Goal: Transaction & Acquisition: Purchase product/service

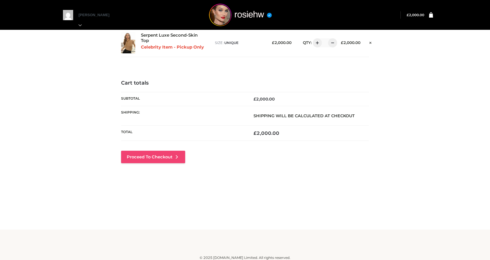
click at [167, 157] on link "Proceed to Checkout" at bounding box center [153, 157] width 64 height 12
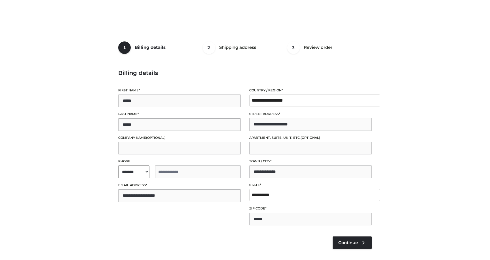
select select "**"
type input "**********"
select select "**"
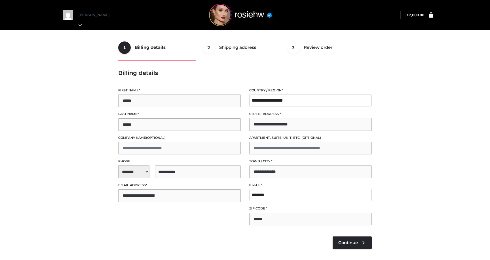
select select "**"
click at [349, 239] on link "Continue" at bounding box center [352, 242] width 39 height 12
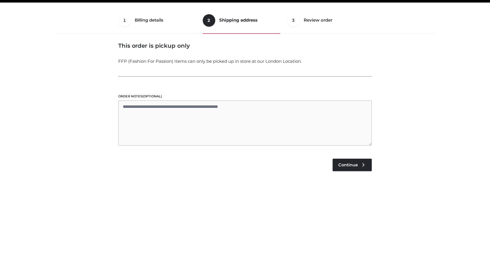
scroll to position [34, 0]
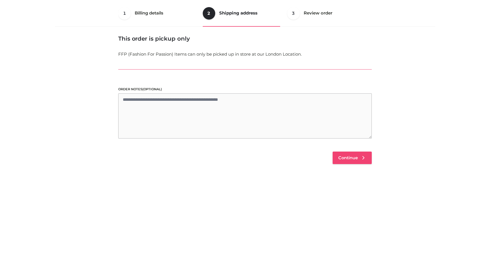
click at [348, 156] on span "Continue" at bounding box center [348, 157] width 20 height 5
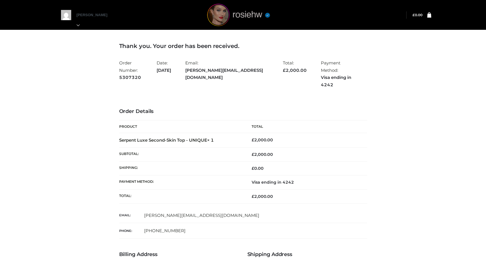
click at [219, 23] on img at bounding box center [238, 15] width 85 height 22
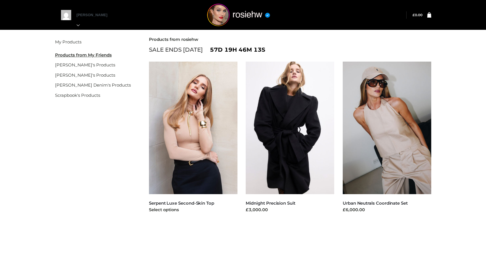
click at [191, 124] on img at bounding box center [193, 128] width 89 height 133
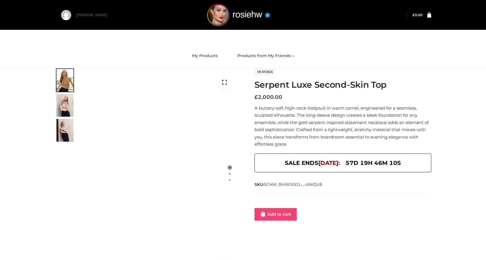
click at [278, 217] on link "Add to cart" at bounding box center [276, 214] width 42 height 12
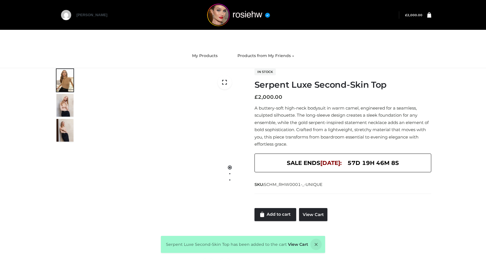
click at [294, 241] on div "Serpent Luxe Second-Skin Top has been added to the cart View Cart" at bounding box center [243, 244] width 164 height 17
click at [294, 244] on link "View Cart" at bounding box center [298, 244] width 20 height 5
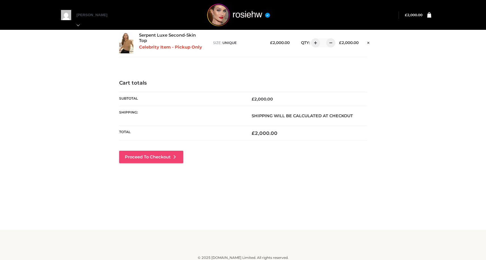
click at [156, 159] on link "Proceed to Checkout" at bounding box center [151, 157] width 64 height 12
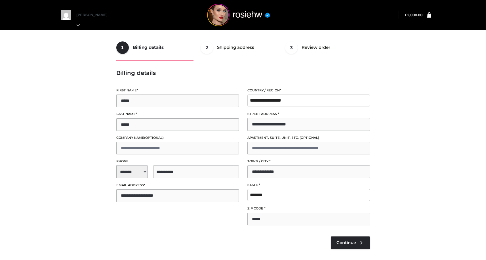
select select "**"
click at [340, 238] on link "Continue" at bounding box center [350, 242] width 39 height 12
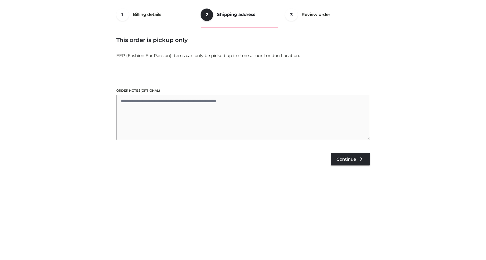
scroll to position [34, 0]
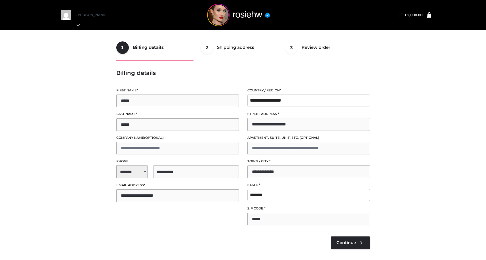
select select "**"
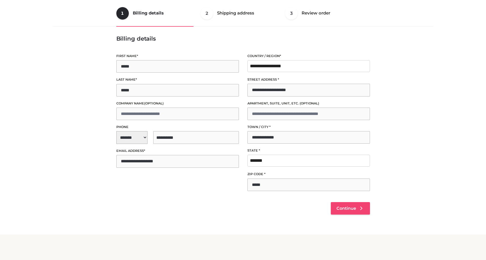
click at [346, 211] on span "Continue" at bounding box center [347, 208] width 20 height 5
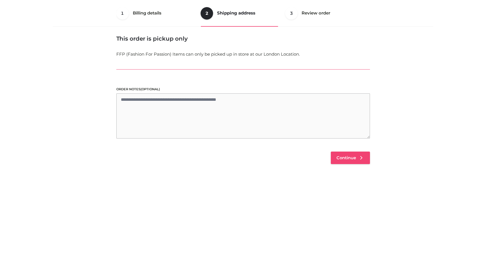
click at [347, 162] on link "Continue" at bounding box center [350, 158] width 39 height 12
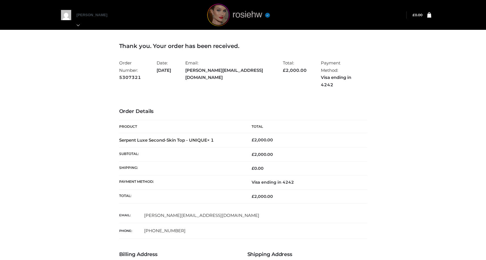
click at [232, 16] on img at bounding box center [238, 15] width 85 height 22
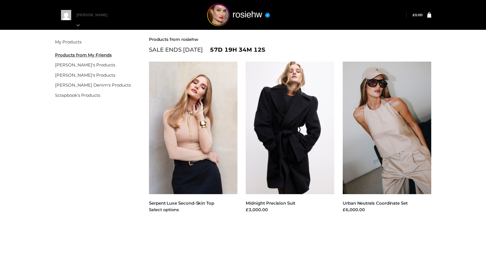
click at [207, 139] on img at bounding box center [193, 128] width 89 height 133
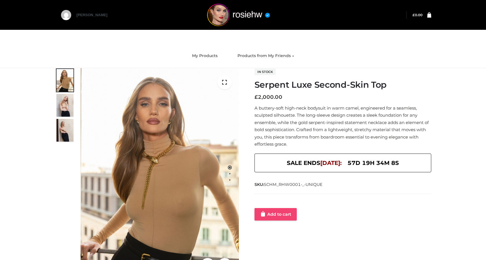
click at [281, 213] on link "Add to cart" at bounding box center [276, 214] width 42 height 12
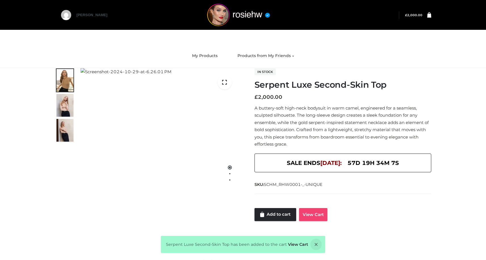
click at [311, 217] on link "View Cart" at bounding box center [313, 214] width 28 height 13
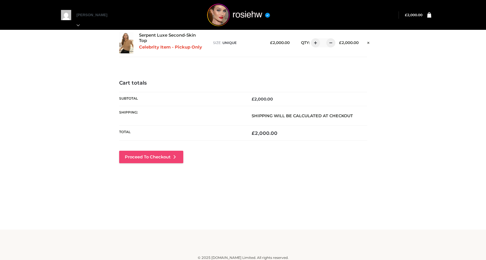
click at [174, 155] on icon at bounding box center [175, 157] width 6 height 6
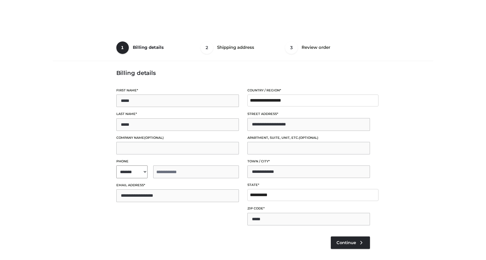
select select "**"
type input "**********"
select select "**"
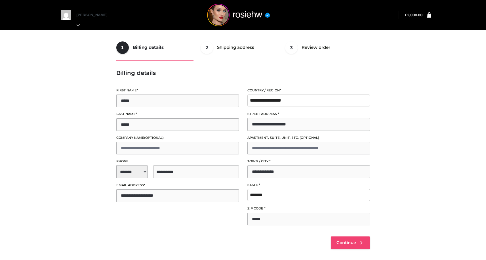
click at [347, 245] on link "Continue" at bounding box center [350, 242] width 39 height 12
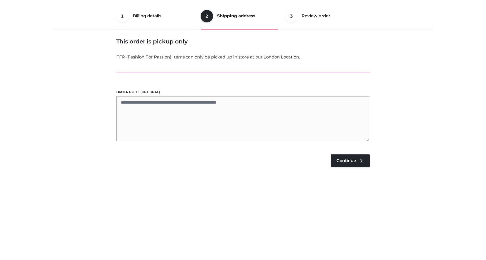
scroll to position [34, 0]
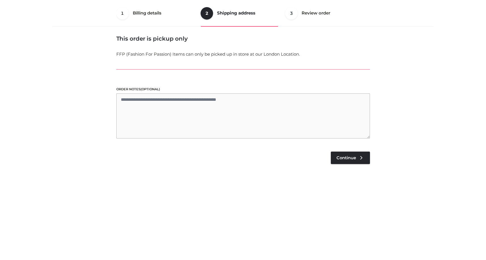
click at [342, 151] on bdi "£ 2,000.00" at bounding box center [349, 148] width 26 height 6
click at [342, 153] on link "Continue" at bounding box center [350, 158] width 39 height 12
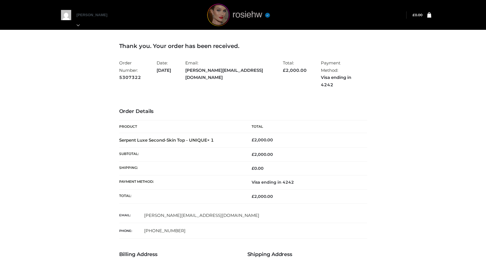
click at [218, 20] on img at bounding box center [238, 15] width 85 height 22
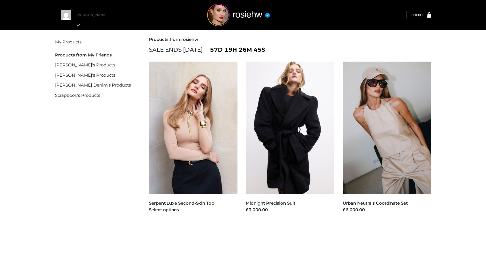
click at [215, 124] on img at bounding box center [193, 128] width 89 height 133
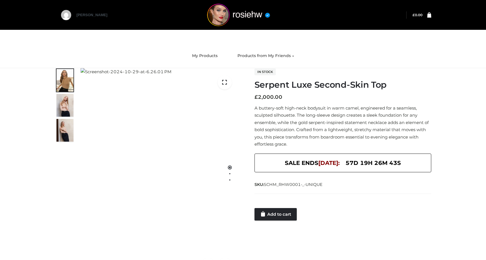
click at [280, 203] on div at bounding box center [343, 202] width 177 height 11
click at [280, 218] on link "Add to cart" at bounding box center [276, 214] width 42 height 12
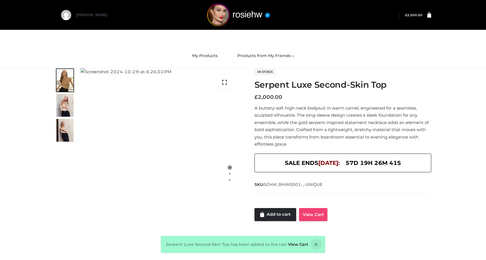
click at [318, 219] on link "View Cart" at bounding box center [313, 214] width 28 height 13
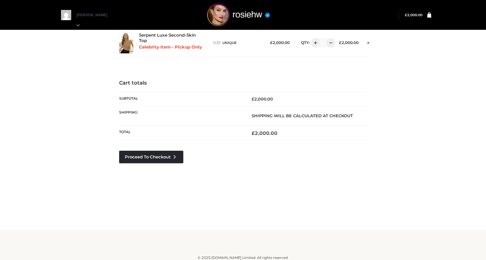
click at [170, 148] on div "Cart totals Subtotal £ 2,000.00 Shipping: Shipping will be calculated at checko…" at bounding box center [243, 130] width 248 height 100
click at [163, 155] on link "Proceed to Checkout" at bounding box center [151, 157] width 64 height 12
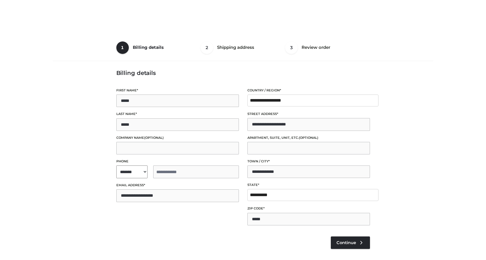
select select "**"
type input "**********"
select select "**"
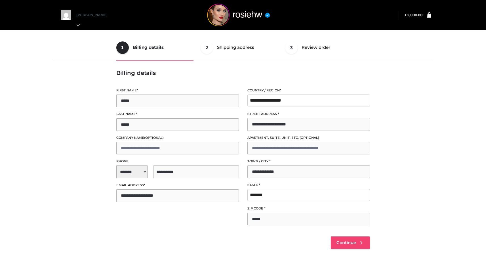
click at [356, 243] on link "Continue" at bounding box center [350, 242] width 39 height 12
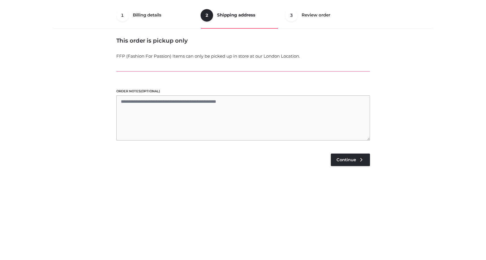
scroll to position [34, 0]
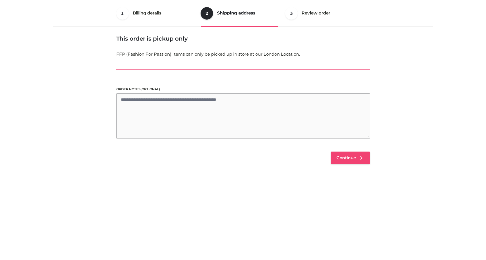
click at [351, 160] on span "Continue" at bounding box center [347, 157] width 20 height 5
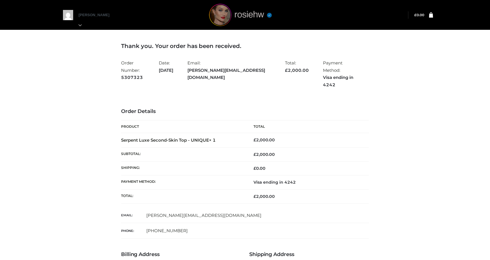
click at [228, 15] on img at bounding box center [240, 15] width 85 height 22
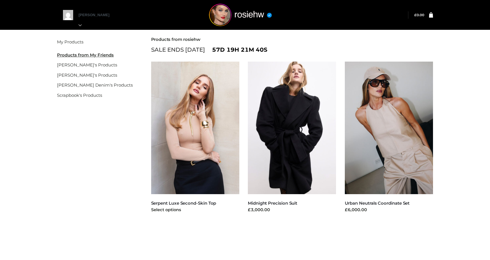
click at [211, 129] on img at bounding box center [195, 128] width 89 height 133
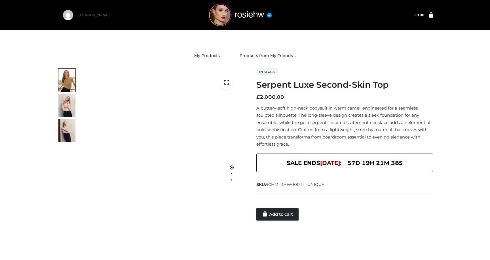
click at [281, 205] on div at bounding box center [344, 202] width 177 height 11
click at [281, 212] on link "Add to cart" at bounding box center [277, 214] width 42 height 12
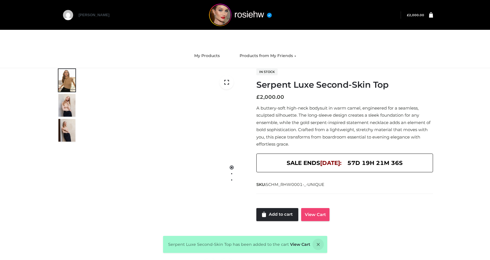
click at [317, 215] on link "View Cart" at bounding box center [315, 214] width 28 height 13
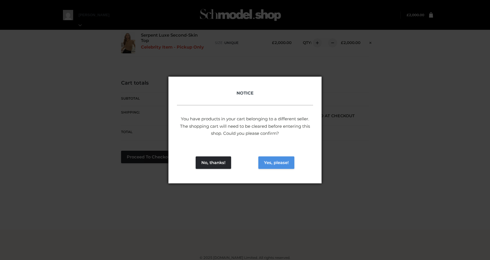
click at [287, 160] on button "Yes, please!" at bounding box center [276, 162] width 36 height 12
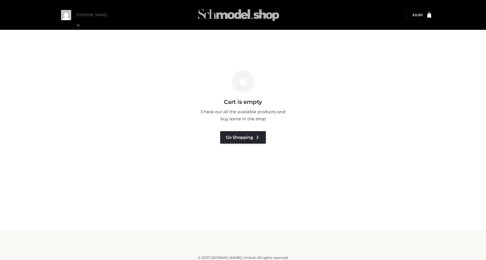
click at [240, 18] on img at bounding box center [238, 15] width 85 height 22
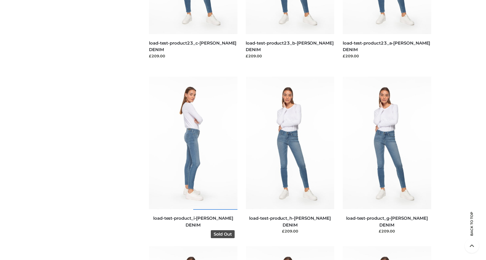
scroll to position [645, 0]
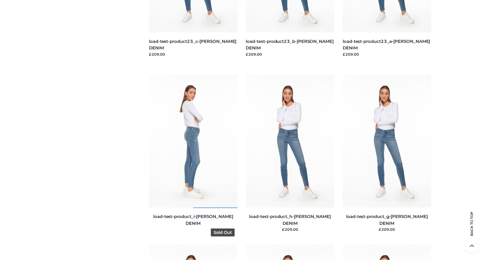
click at [193, 148] on img at bounding box center [193, 141] width 89 height 133
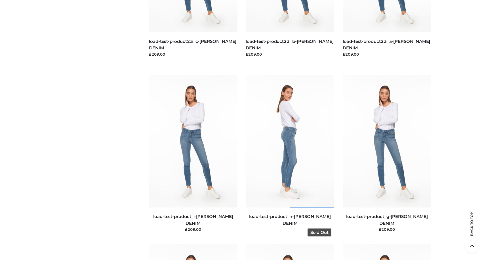
click at [295, 124] on img at bounding box center [290, 141] width 89 height 133
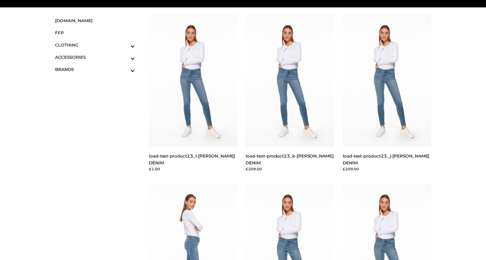
scroll to position [0, 0]
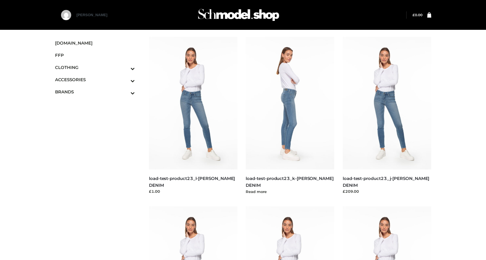
click at [289, 113] on img at bounding box center [290, 103] width 89 height 133
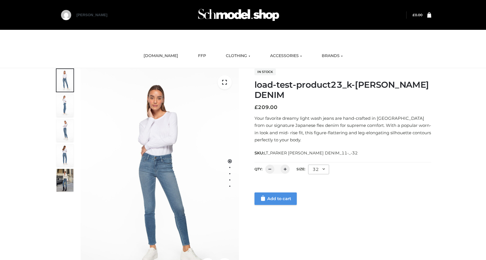
click at [283, 194] on link "Add to cart" at bounding box center [276, 198] width 42 height 12
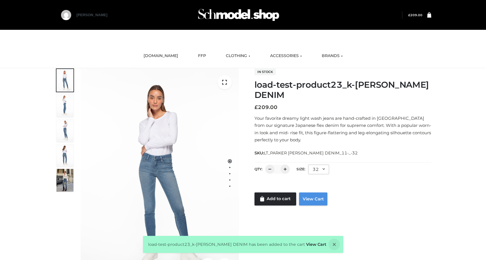
click at [304, 198] on link "View Cart" at bounding box center [313, 198] width 28 height 13
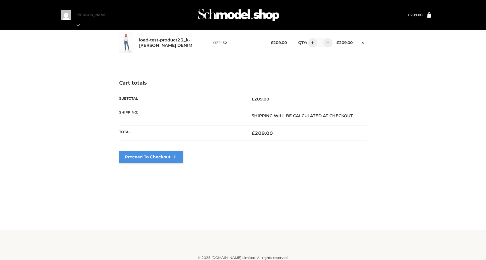
click at [145, 154] on link "Proceed to Checkout" at bounding box center [151, 157] width 64 height 12
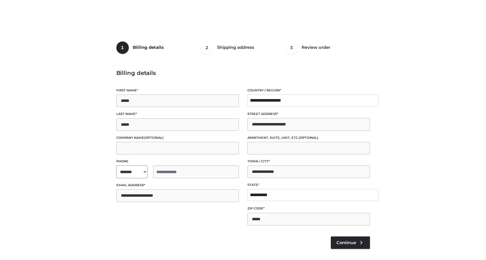
select select "**"
type input "**********"
select select "**"
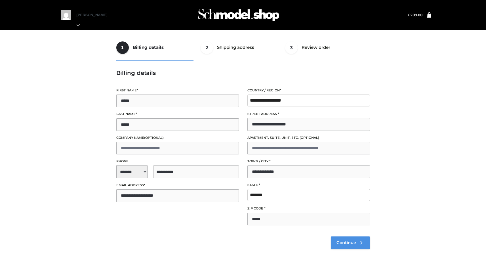
click at [344, 237] on link "Continue" at bounding box center [350, 242] width 39 height 12
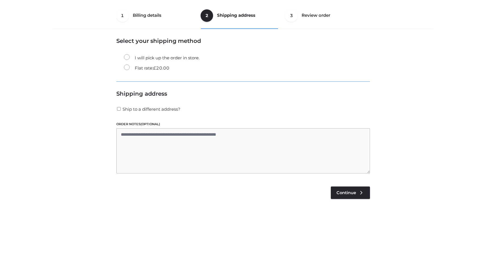
scroll to position [34, 0]
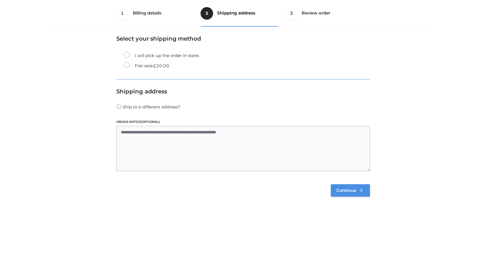
click at [346, 186] on link "Continue" at bounding box center [350, 190] width 39 height 12
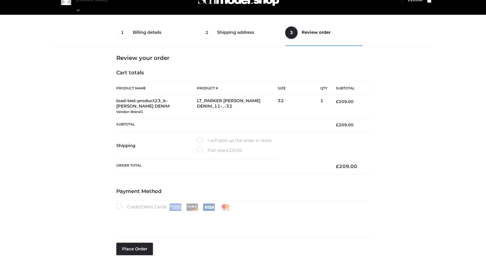
scroll to position [0, 0]
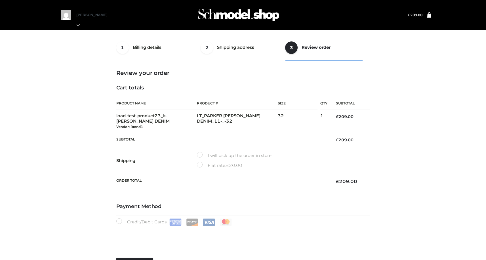
click at [415, 14] on bdi "£ 209.00" at bounding box center [415, 15] width 14 height 4
click at [418, 16] on bdi "£ 209.00" at bounding box center [415, 15] width 14 height 4
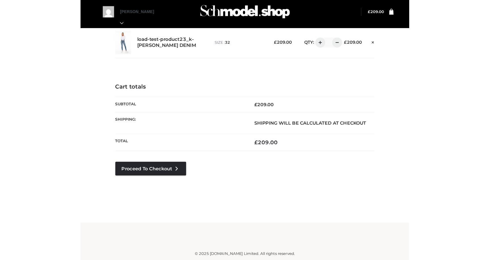
scroll to position [3, 0]
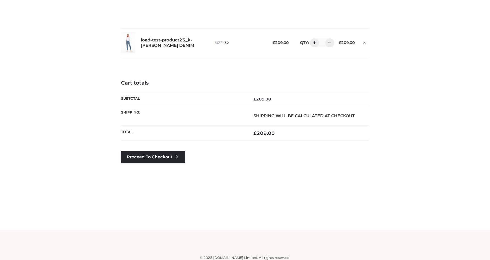
scroll to position [3, 0]
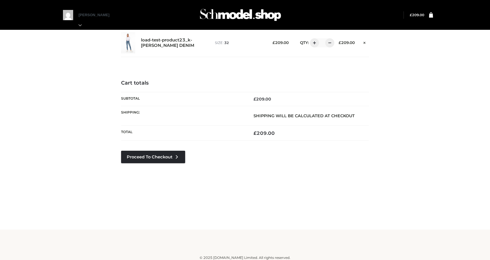
scroll to position [3, 0]
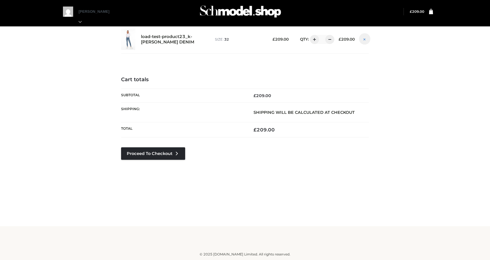
click at [365, 40] on icon at bounding box center [365, 39] width 2 height 4
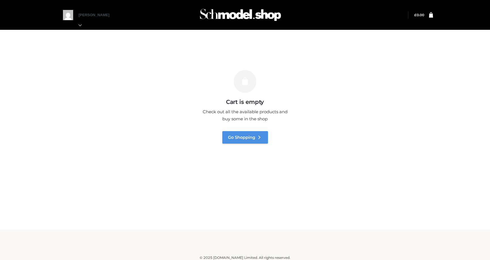
click at [241, 139] on link "Go Shopping" at bounding box center [245, 137] width 46 height 12
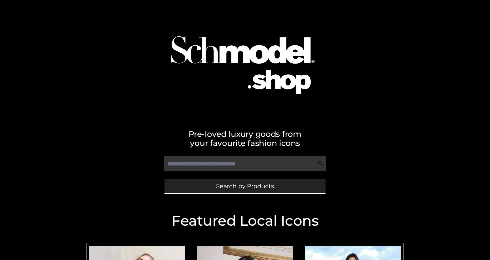
click at [224, 189] on span "Search by Products" at bounding box center [245, 186] width 58 height 6
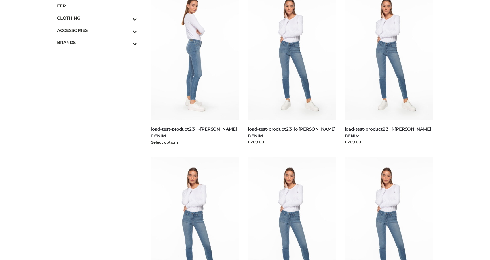
scroll to position [52, 0]
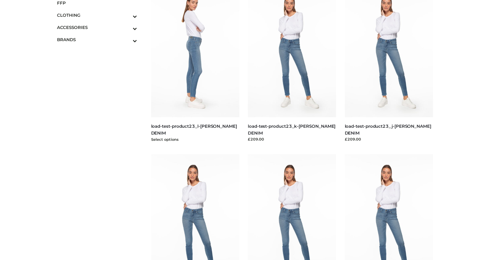
click at [212, 90] on img at bounding box center [195, 51] width 89 height 133
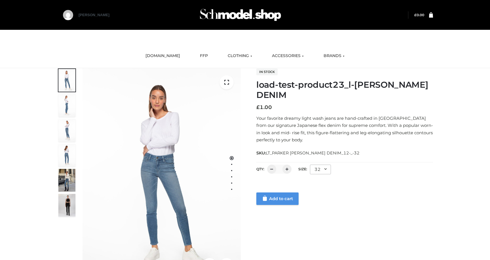
click at [286, 191] on div at bounding box center [344, 186] width 177 height 11
click at [286, 199] on link "Add to cart" at bounding box center [277, 198] width 42 height 12
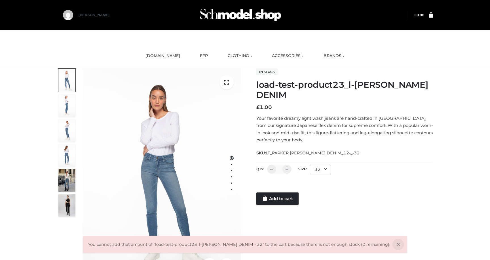
click at [321, 167] on div "32" at bounding box center [320, 170] width 21 height 10
click at [317, 190] on li "24" at bounding box center [335, 193] width 51 height 12
click at [283, 206] on div "1 / 6 In stock load-test-product23_l-PARKER SMITH DENIM £ 1.00 Your favorite dr…" at bounding box center [245, 173] width 385 height 211
click at [287, 197] on link "Add to cart" at bounding box center [277, 198] width 42 height 12
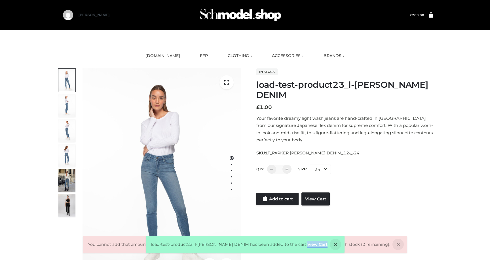
drag, startPoint x: 307, startPoint y: 249, endPoint x: 308, endPoint y: 246, distance: 3.5
click at [308, 247] on div "load-test-product23_l-PARKER SMITH DENIM has been added to the cart View Cart" at bounding box center [245, 244] width 199 height 17
click at [308, 243] on link "View Cart" at bounding box center [318, 244] width 20 height 5
